Goal: Information Seeking & Learning: Check status

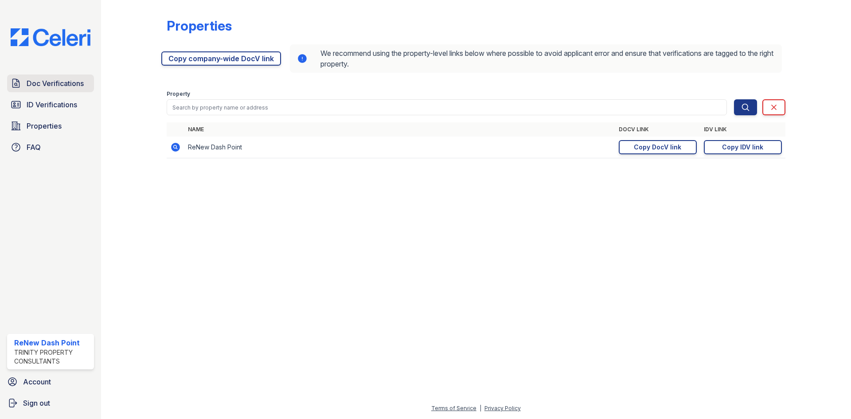
click at [60, 86] on span "Doc Verifications" at bounding box center [55, 83] width 57 height 11
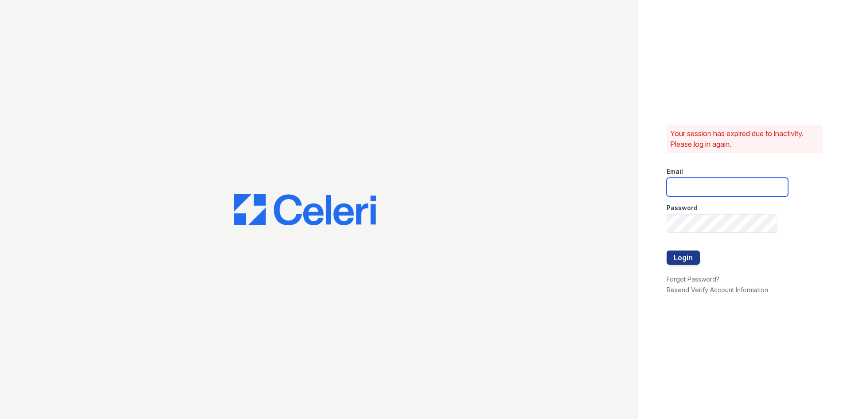
type input "renewdashpoint@trinity-pm.com"
click at [682, 256] on button "Login" at bounding box center [683, 258] width 33 height 14
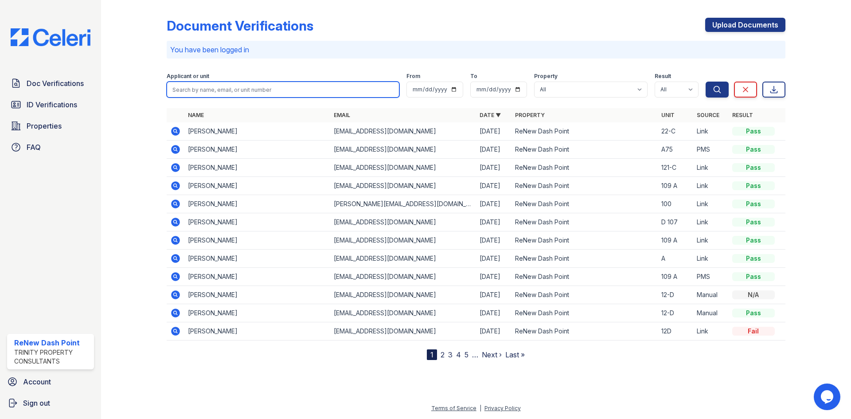
click at [237, 88] on input "search" at bounding box center [283, 90] width 233 height 16
type input "d"
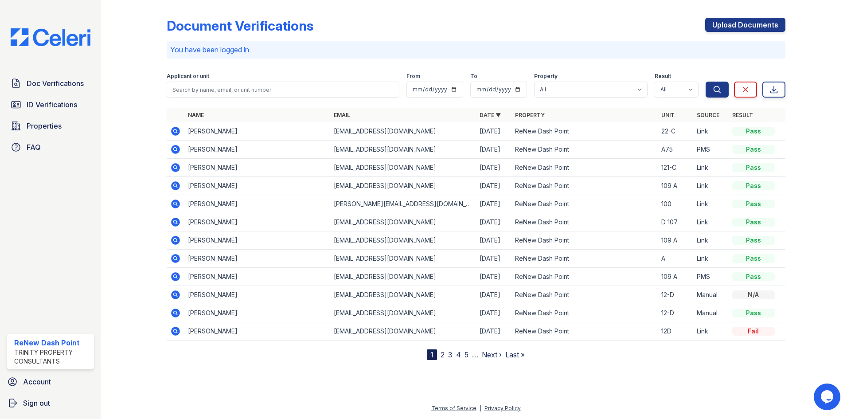
click at [513, 356] on link "Last »" at bounding box center [516, 354] width 20 height 9
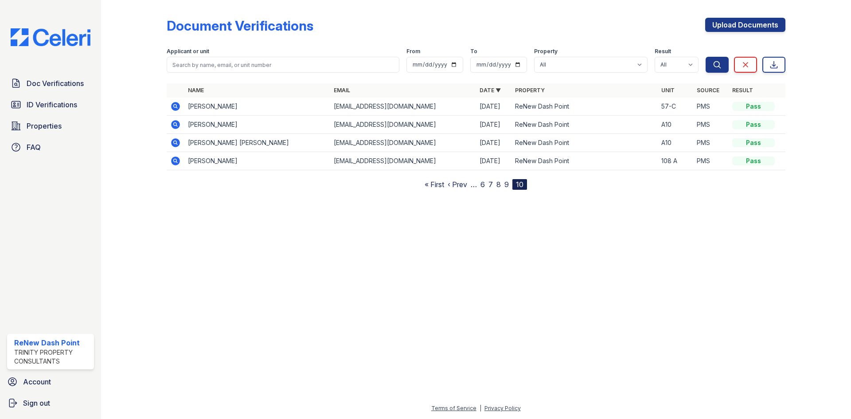
click at [435, 187] on link "« First" at bounding box center [435, 184] width 20 height 9
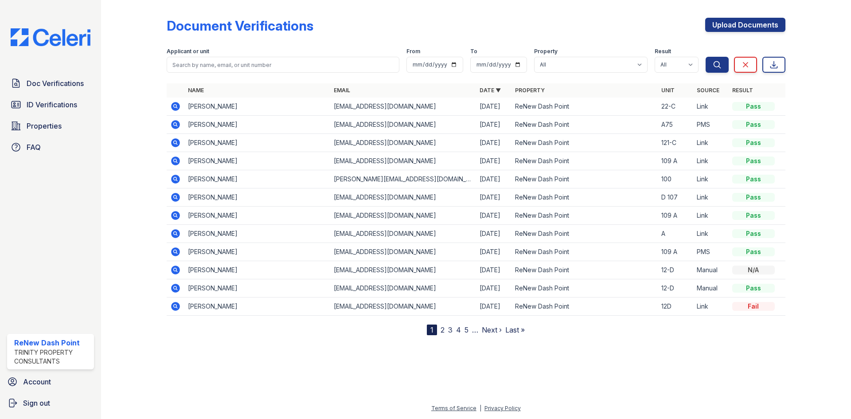
click at [442, 329] on link "2" at bounding box center [443, 329] width 4 height 9
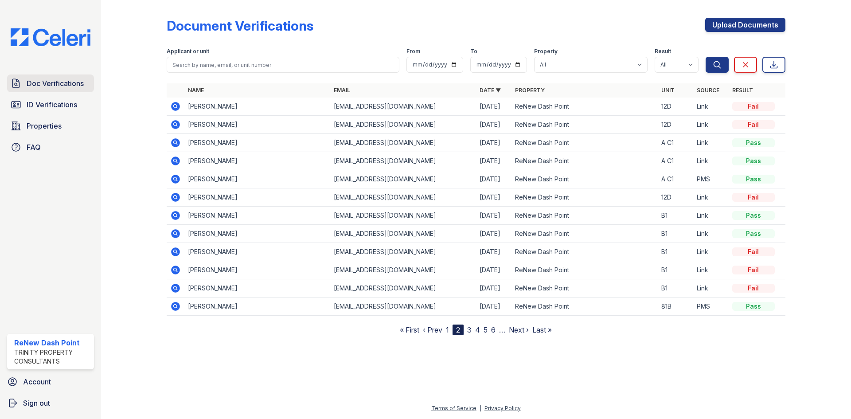
click at [45, 87] on span "Doc Verifications" at bounding box center [55, 83] width 57 height 11
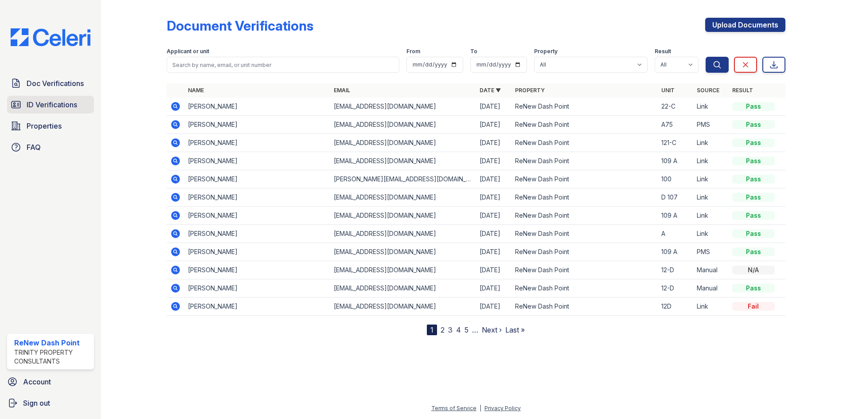
click at [72, 100] on span "ID Verifications" at bounding box center [52, 104] width 51 height 11
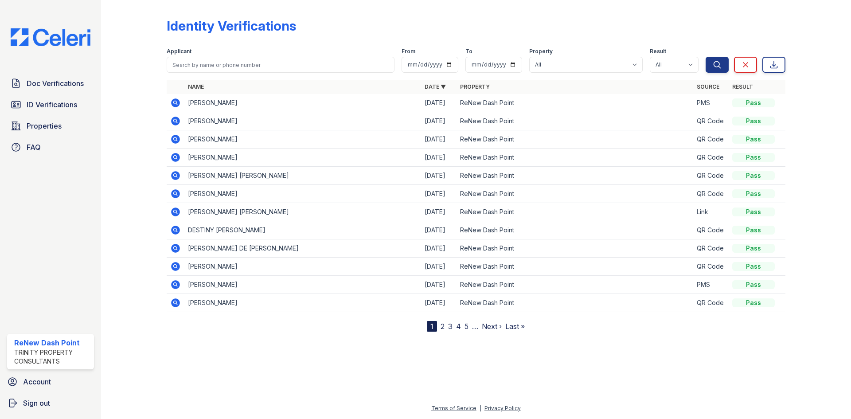
click at [445, 327] on nav "1 2 3 4 5 … Next › Last »" at bounding box center [476, 326] width 98 height 11
click at [444, 328] on link "2" at bounding box center [443, 326] width 4 height 9
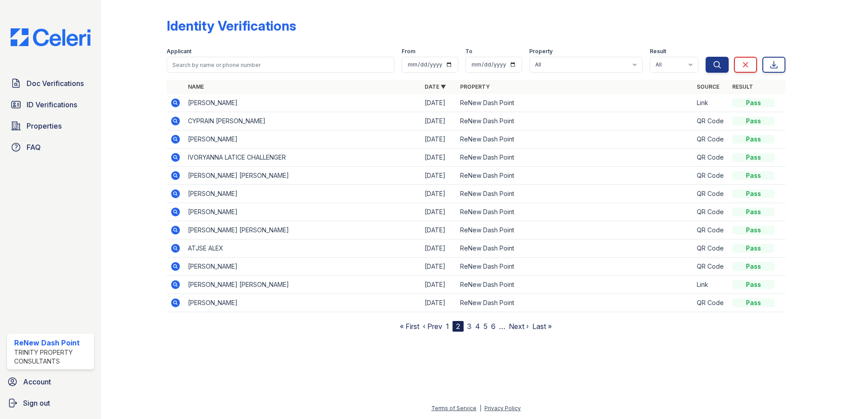
click at [472, 329] on link "3" at bounding box center [469, 326] width 4 height 9
click at [475, 328] on link "4" at bounding box center [473, 326] width 5 height 9
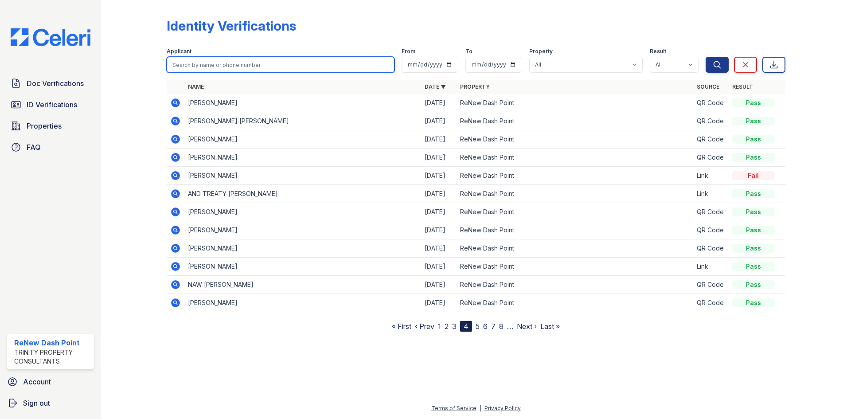
click at [217, 68] on input "search" at bounding box center [281, 65] width 228 height 16
type input "des"
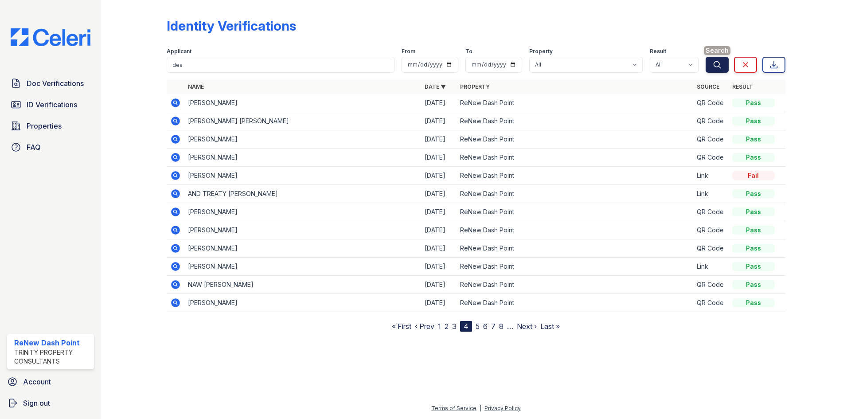
click at [711, 63] on button "Search" at bounding box center [717, 65] width 23 height 16
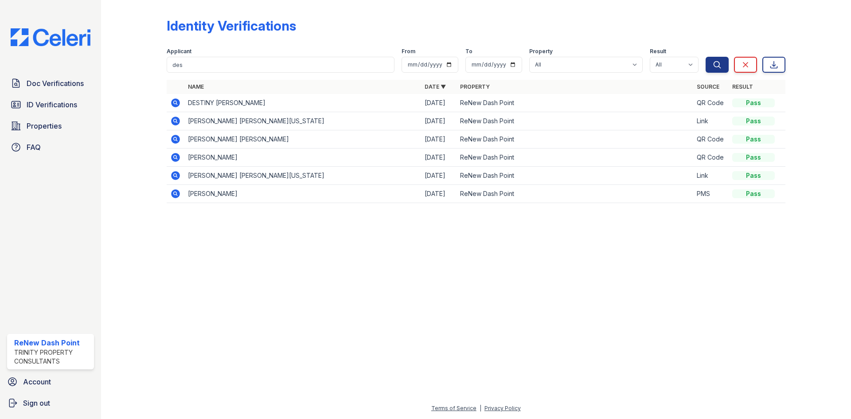
click at [181, 102] on td at bounding box center [176, 103] width 18 height 18
click at [176, 102] on icon at bounding box center [175, 102] width 2 height 2
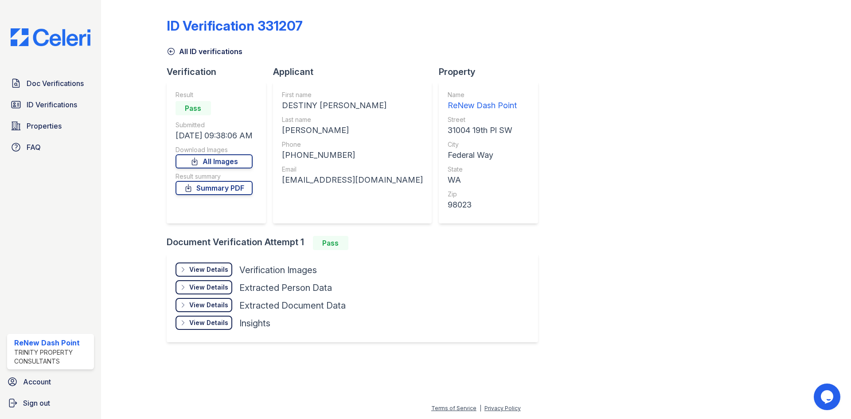
click at [207, 273] on div "View Details" at bounding box center [208, 269] width 39 height 9
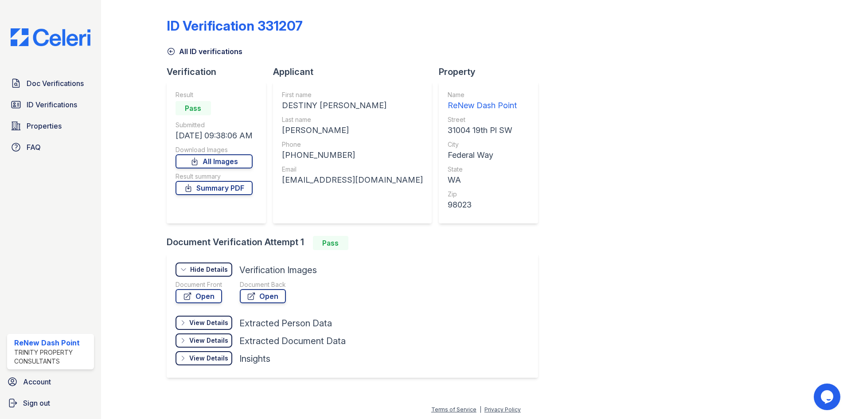
drag, startPoint x: 195, startPoint y: 283, endPoint x: 210, endPoint y: 293, distance: 18.0
click at [195, 283] on div "Document Front" at bounding box center [199, 284] width 47 height 9
click at [210, 294] on link "Open" at bounding box center [199, 296] width 47 height 14
click at [43, 86] on span "Doc Verifications" at bounding box center [55, 83] width 57 height 11
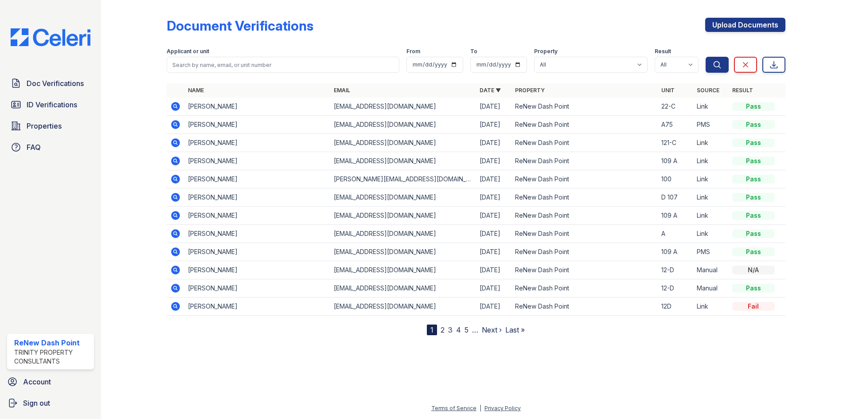
click at [37, 99] on link "ID Verifications" at bounding box center [50, 105] width 87 height 18
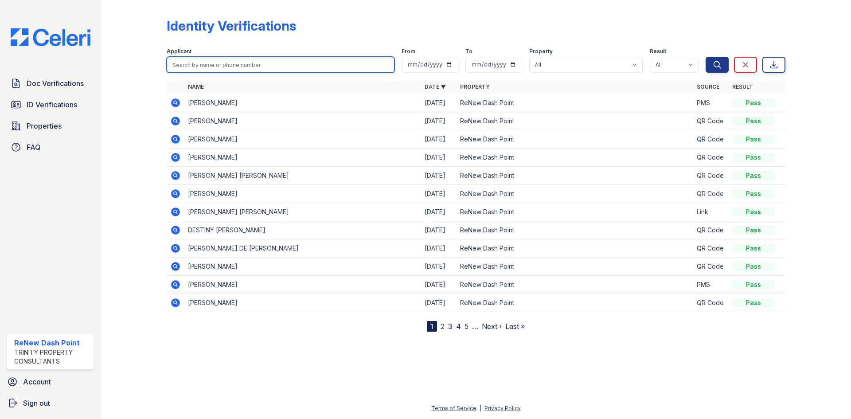
click at [202, 69] on input "search" at bounding box center [281, 65] width 228 height 16
type input "dessie"
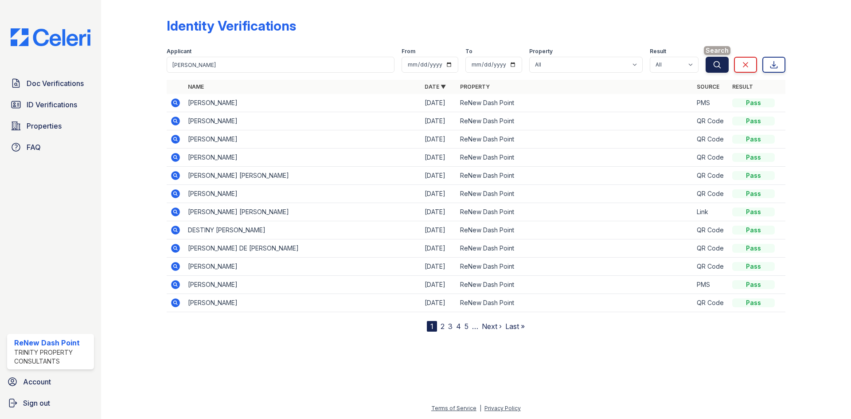
click at [723, 69] on button "Search" at bounding box center [717, 65] width 23 height 16
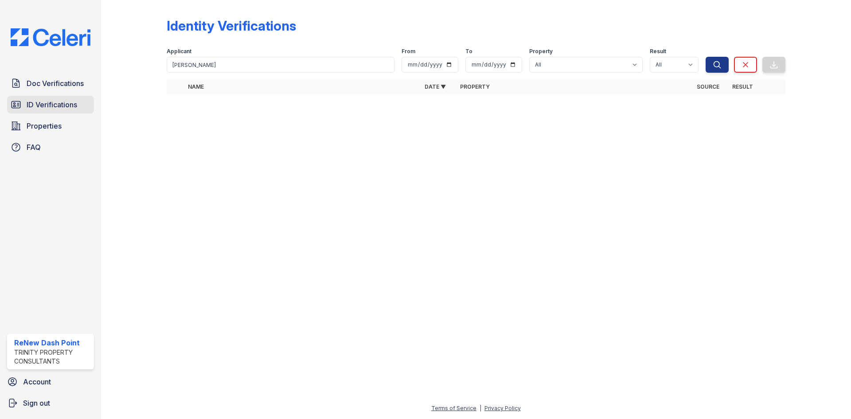
click at [60, 106] on span "ID Verifications" at bounding box center [52, 104] width 51 height 11
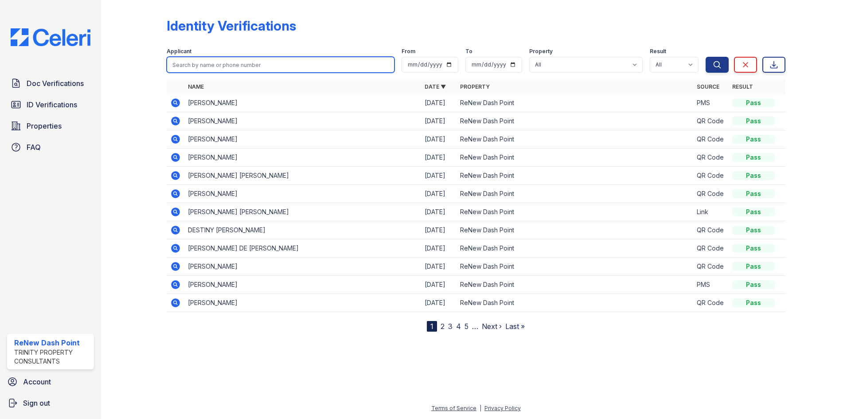
click at [191, 63] on input "search" at bounding box center [281, 65] width 228 height 16
click at [185, 66] on input "desssie" at bounding box center [281, 65] width 228 height 16
type input "dessie"
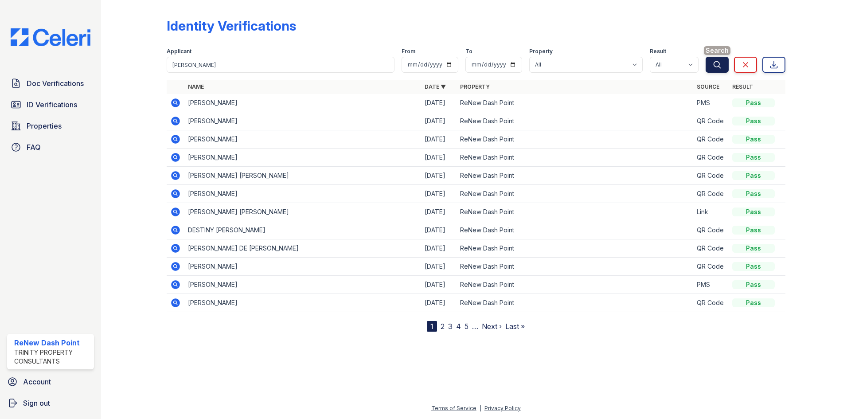
click at [724, 67] on button "Search" at bounding box center [717, 65] width 23 height 16
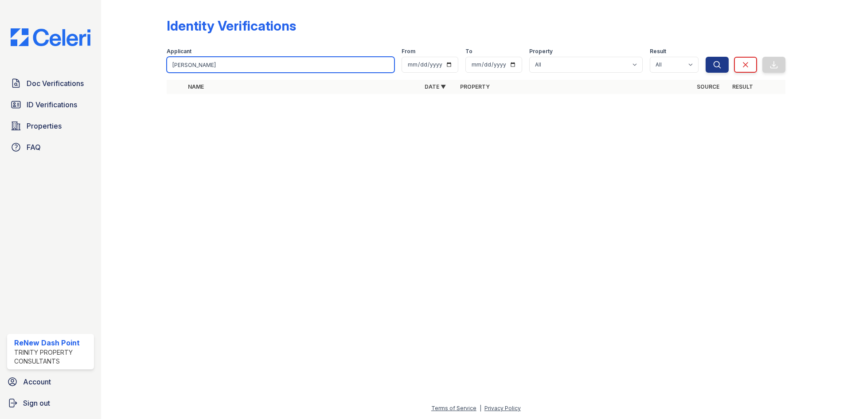
click at [347, 67] on input "dessie" at bounding box center [281, 65] width 228 height 16
type input "desire"
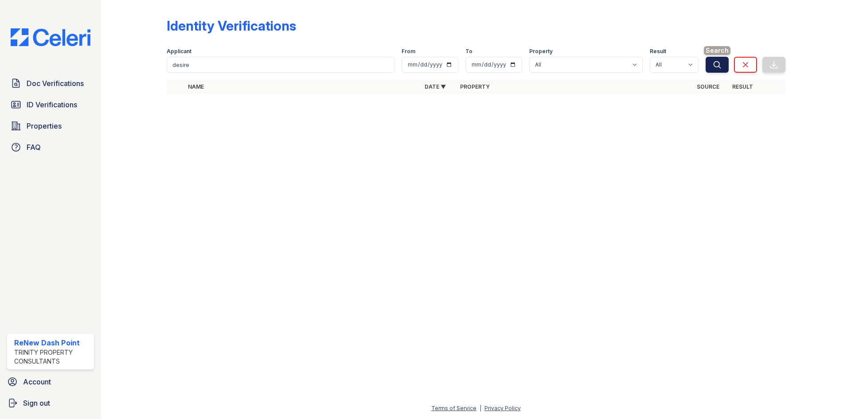
click at [724, 60] on button "Search" at bounding box center [717, 65] width 23 height 16
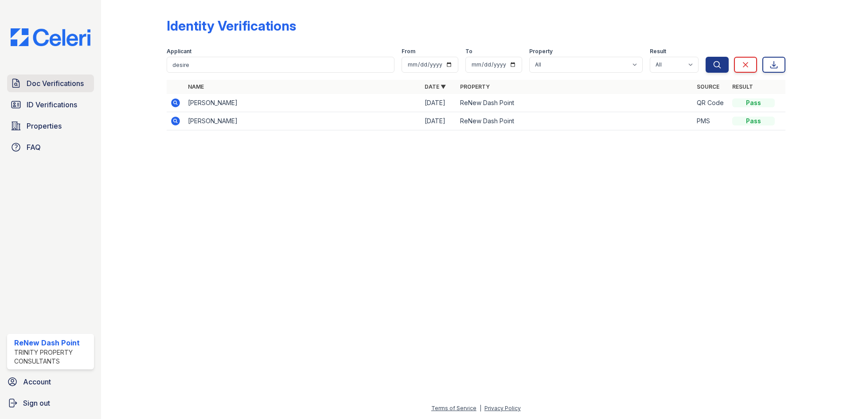
click at [62, 82] on span "Doc Verifications" at bounding box center [55, 83] width 57 height 11
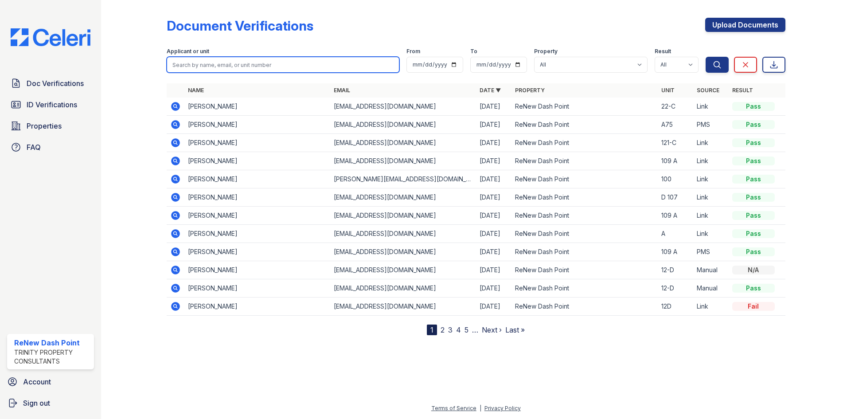
click at [202, 68] on input "search" at bounding box center [283, 65] width 233 height 16
type input "alyssa"
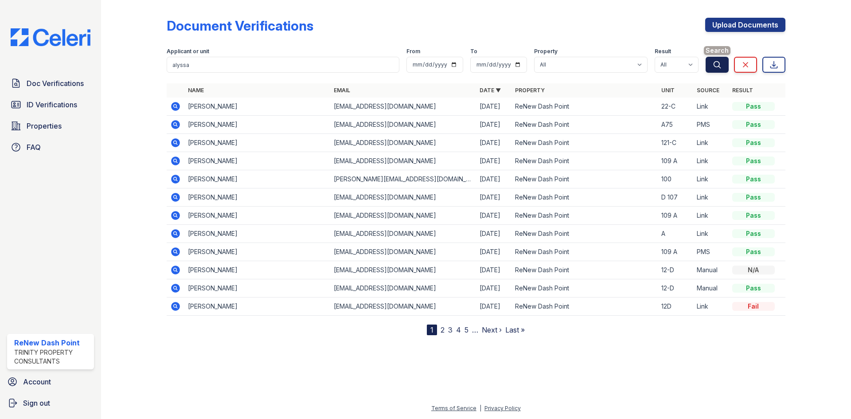
click at [714, 63] on icon "submit" at bounding box center [717, 64] width 9 height 9
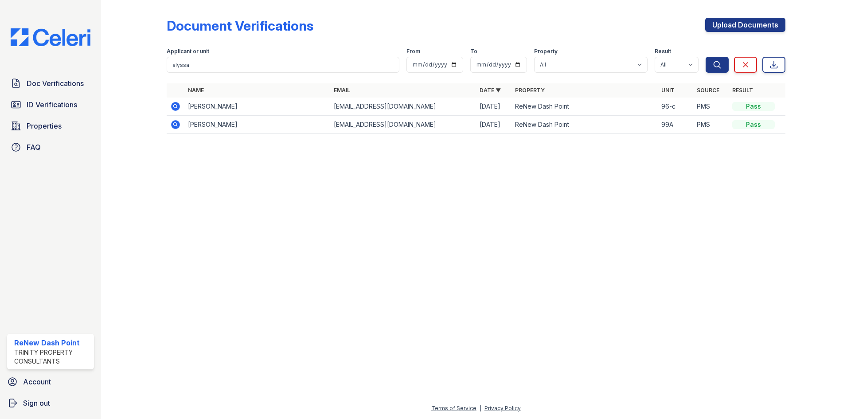
click at [171, 107] on icon at bounding box center [175, 106] width 11 height 11
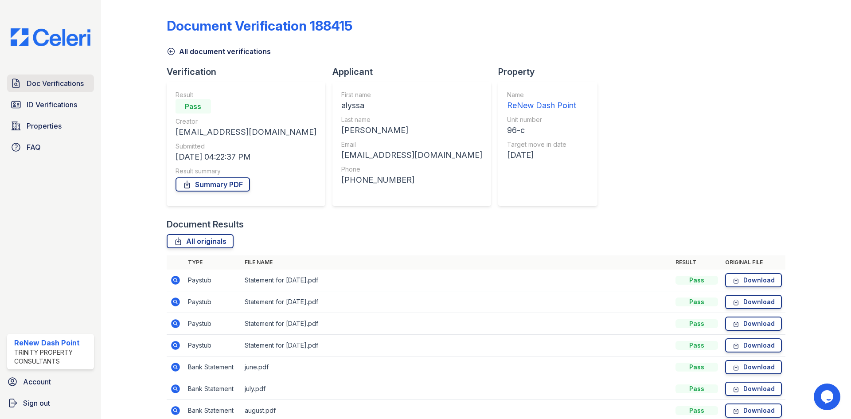
click at [33, 79] on span "Doc Verifications" at bounding box center [55, 83] width 57 height 11
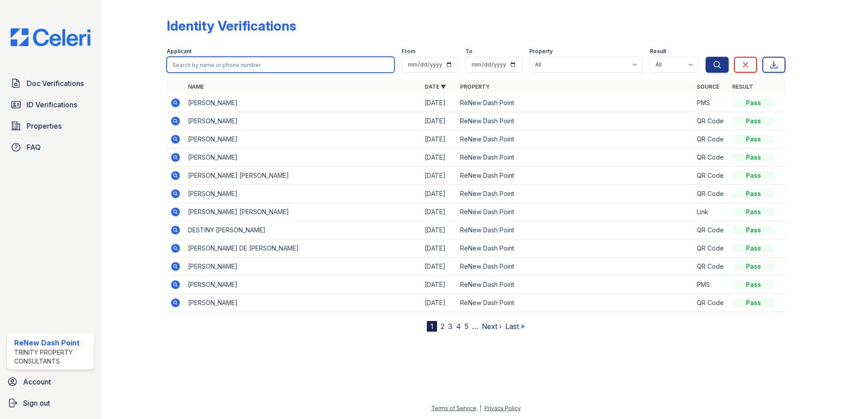
click at [206, 61] on input "search" at bounding box center [281, 65] width 228 height 16
type input "alyssa"
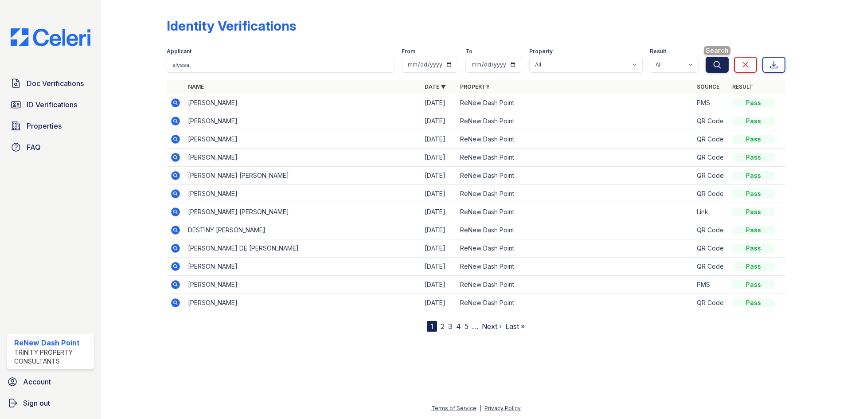
click at [714, 68] on icon "submit" at bounding box center [717, 64] width 9 height 9
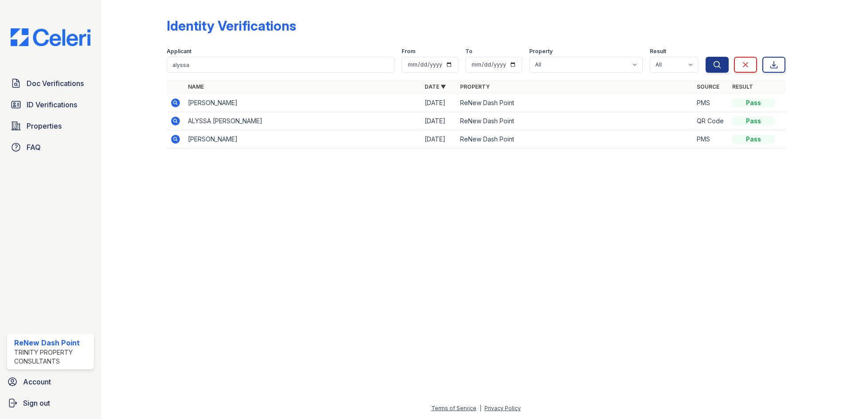
click at [177, 103] on icon at bounding box center [175, 102] width 9 height 9
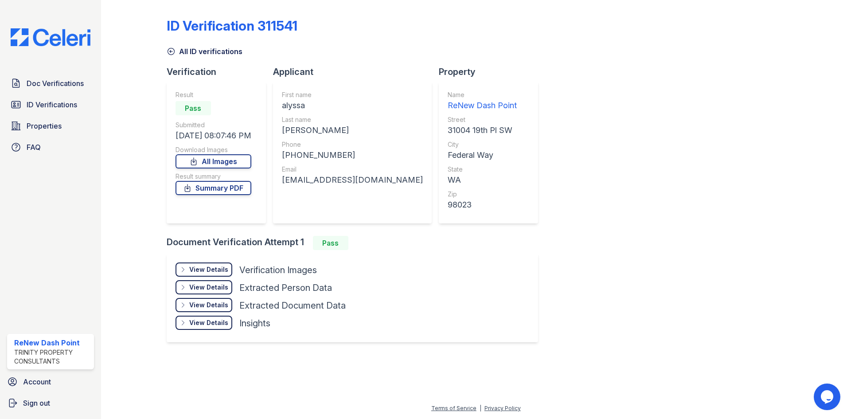
click at [211, 270] on div "View Details" at bounding box center [208, 269] width 39 height 9
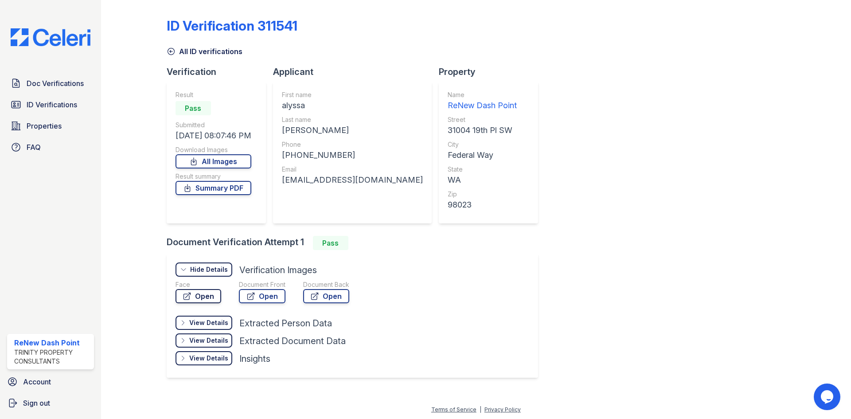
click at [195, 296] on link "Open" at bounding box center [199, 296] width 46 height 14
click at [234, 187] on link "Summary PDF" at bounding box center [214, 188] width 76 height 14
click at [745, 155] on div "ID Verification 311541 All ID verifications Verification Result Pass Submitted …" at bounding box center [476, 197] width 619 height 387
